Goal: Task Accomplishment & Management: Use online tool/utility

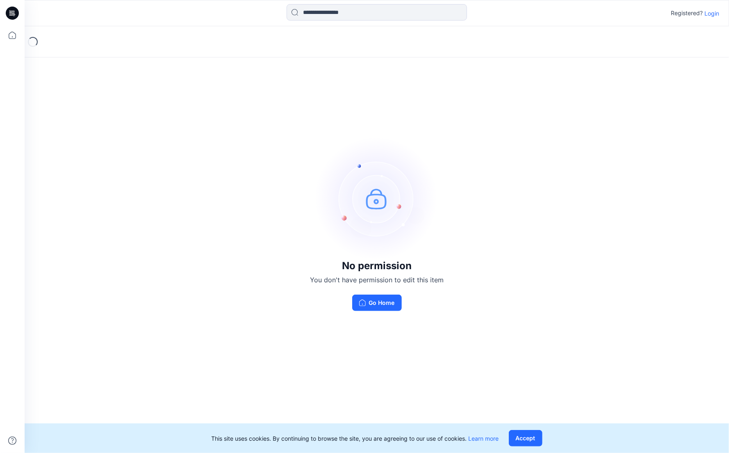
click at [719, 16] on p "Login" at bounding box center [712, 13] width 15 height 9
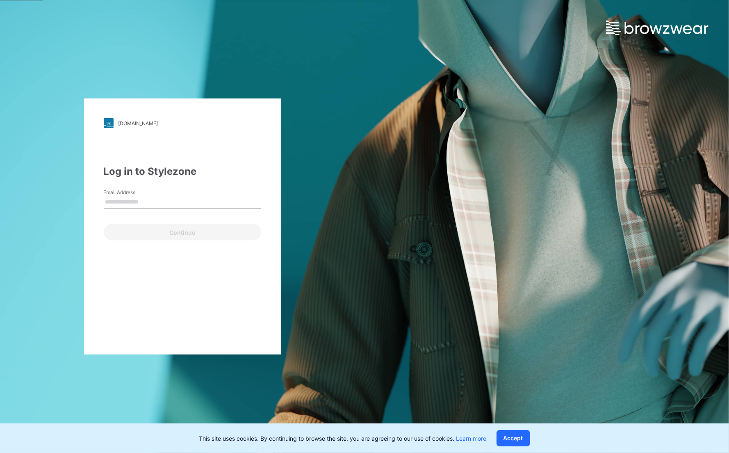
click at [162, 206] on input "Email Address" at bounding box center [182, 202] width 157 height 12
type input "**********"
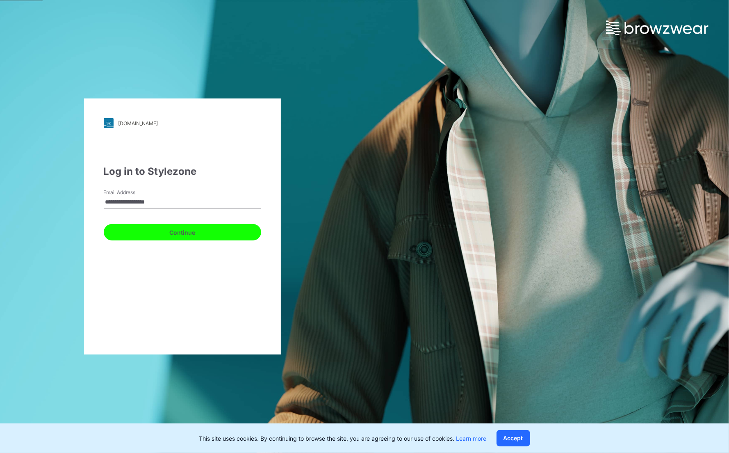
click at [158, 235] on button "Continue" at bounding box center [182, 232] width 157 height 16
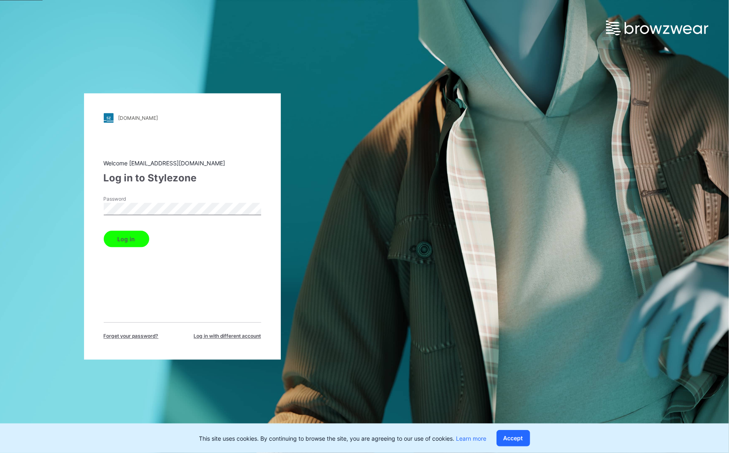
click at [118, 235] on button "Log in" at bounding box center [127, 239] width 46 height 16
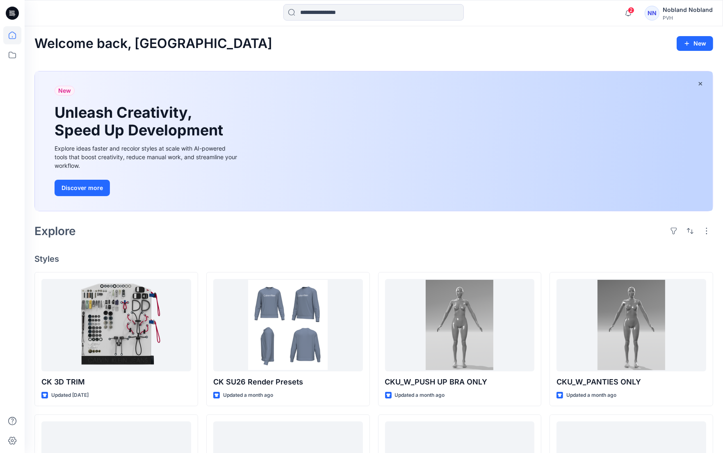
click at [98, 226] on div "Explore" at bounding box center [373, 231] width 679 height 20
drag, startPoint x: 196, startPoint y: 241, endPoint x: 30, endPoint y: 121, distance: 204.1
click at [13, 52] on icon at bounding box center [12, 55] width 18 height 18
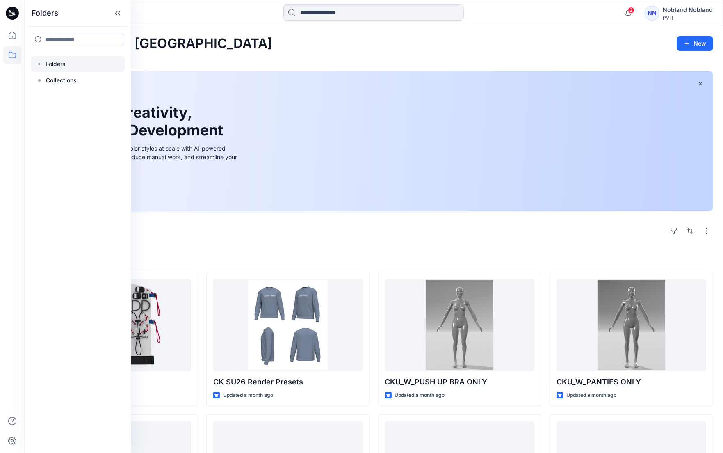
click at [50, 67] on div at bounding box center [78, 64] width 94 height 16
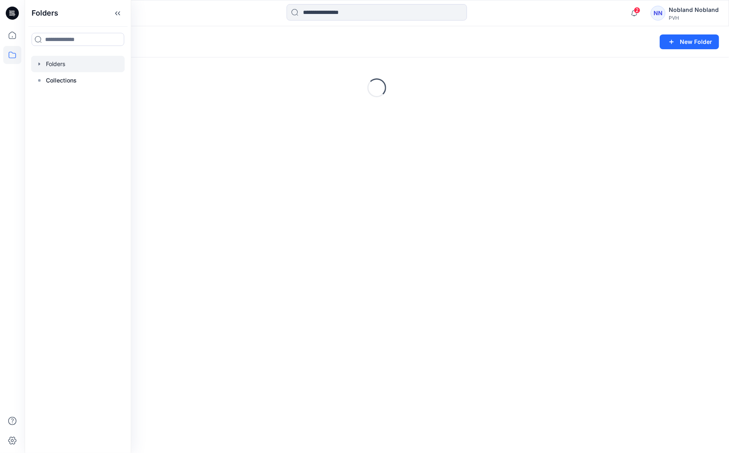
click at [37, 62] on icon "button" at bounding box center [39, 64] width 7 height 7
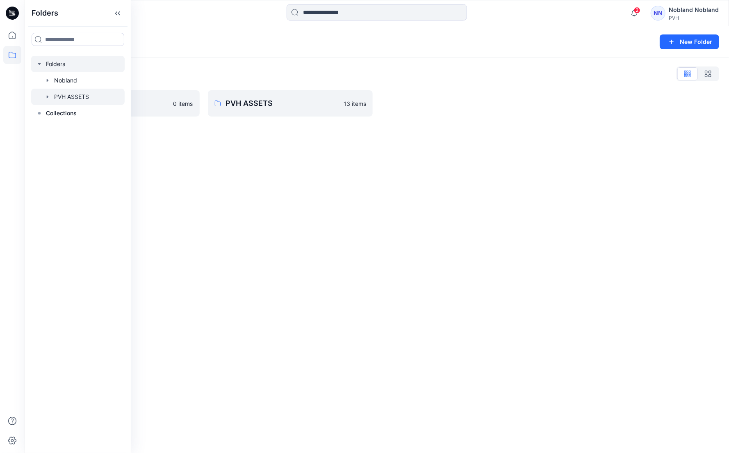
click at [57, 96] on div at bounding box center [78, 97] width 94 height 16
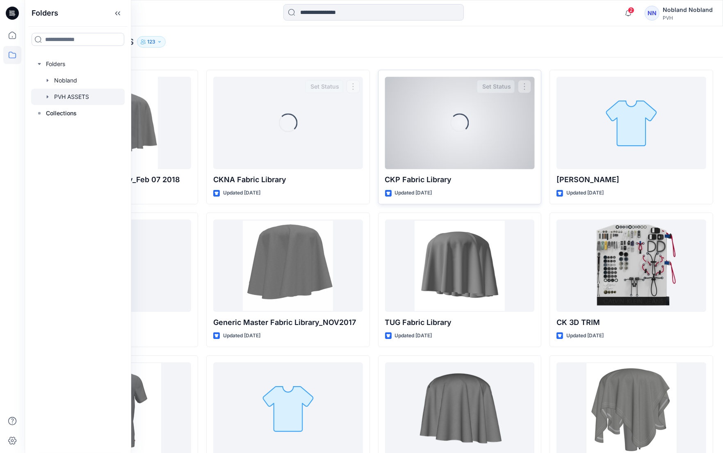
scroll to position [155, 0]
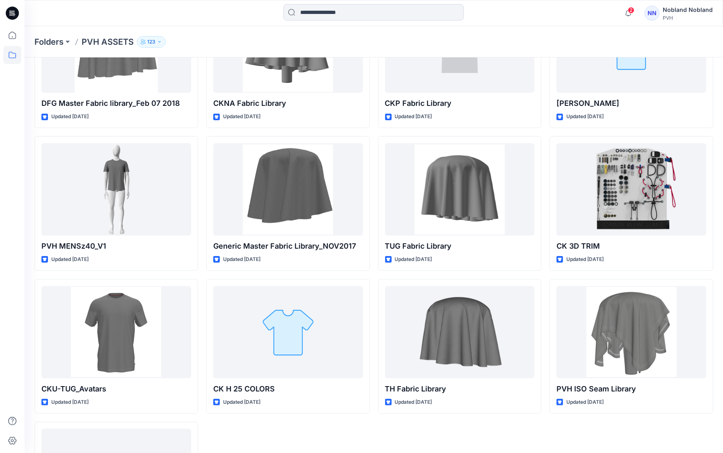
drag, startPoint x: 437, startPoint y: 422, endPoint x: 211, endPoint y: 430, distance: 226.6
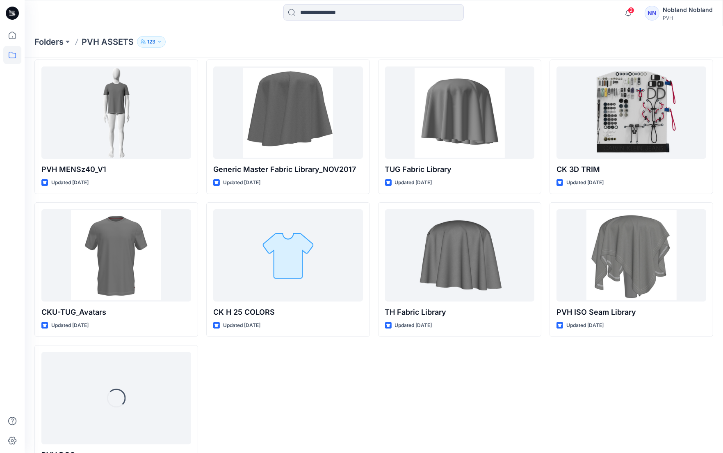
scroll to position [268, 0]
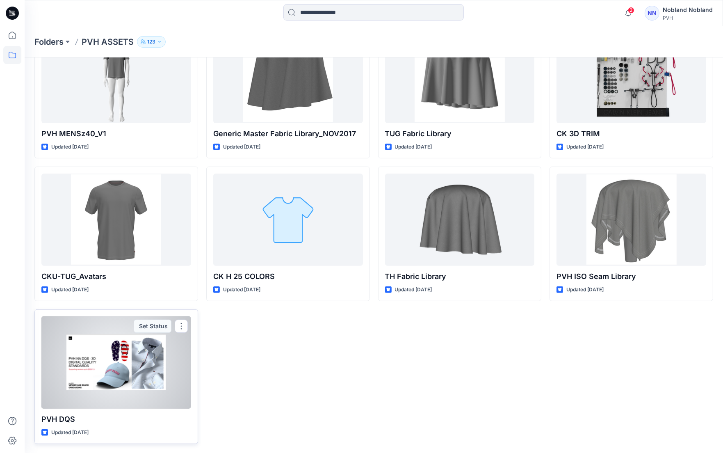
click at [166, 391] on div at bounding box center [116, 362] width 150 height 92
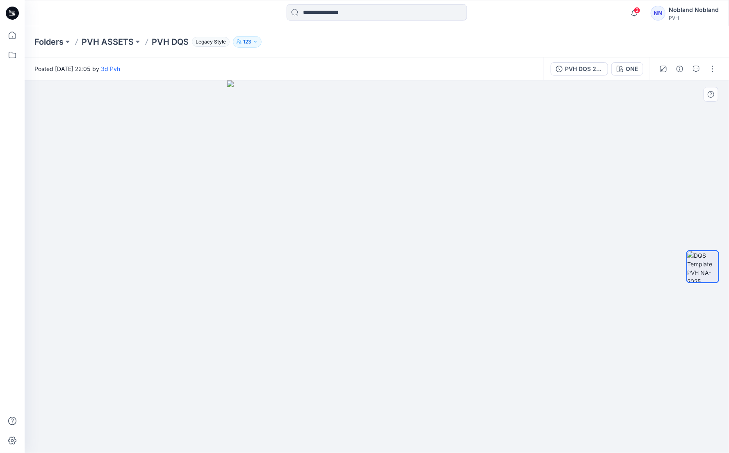
drag, startPoint x: 557, startPoint y: 183, endPoint x: 639, endPoint y: 227, distance: 92.5
click at [711, 72] on button "button" at bounding box center [712, 68] width 13 height 13
click at [607, 108] on div at bounding box center [377, 266] width 705 height 372
click at [583, 70] on div "PVH DQS 2024" at bounding box center [584, 68] width 38 height 9
